Goal: Transaction & Acquisition: Purchase product/service

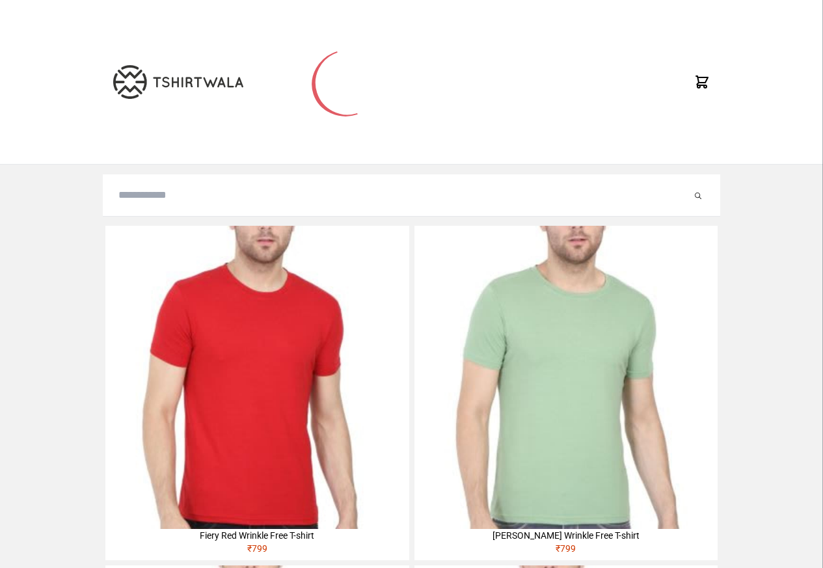
type input "**********"
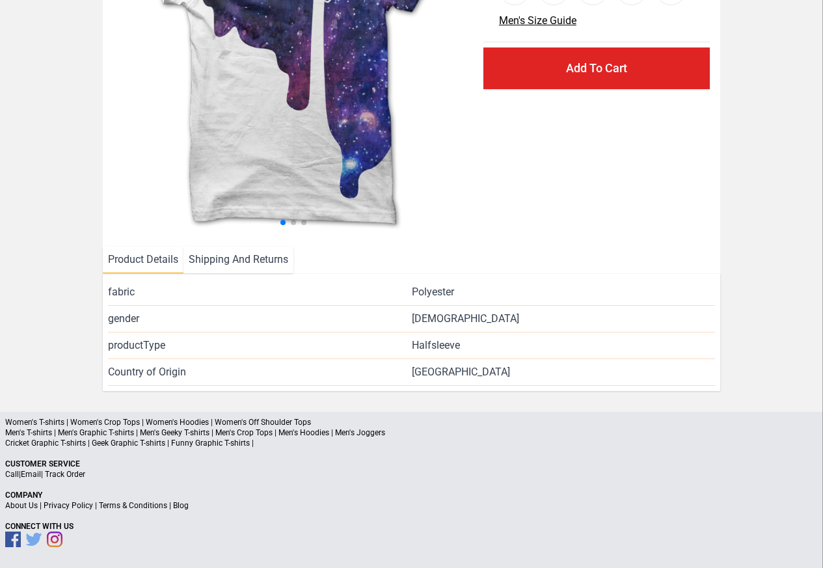
scroll to position [189, 0]
